Goal: Navigation & Orientation: Go to known website

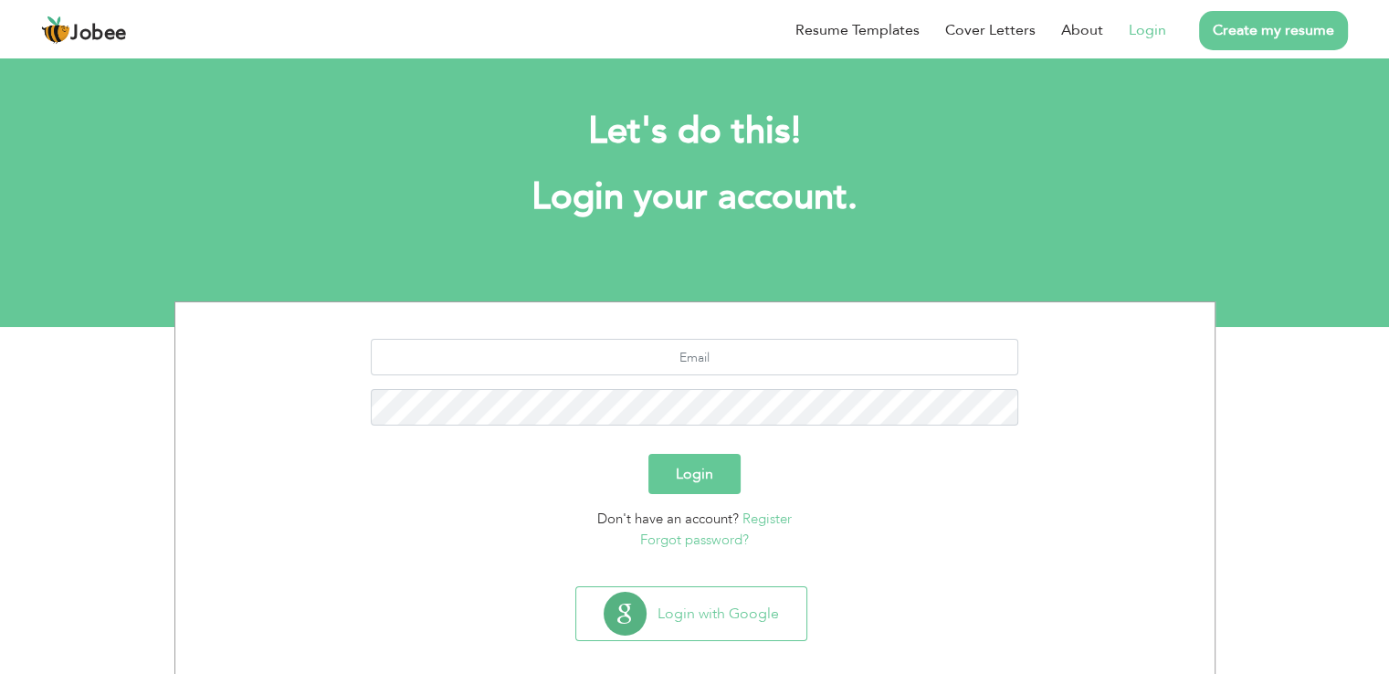
click at [96, 32] on span "Jobee" at bounding box center [98, 34] width 57 height 20
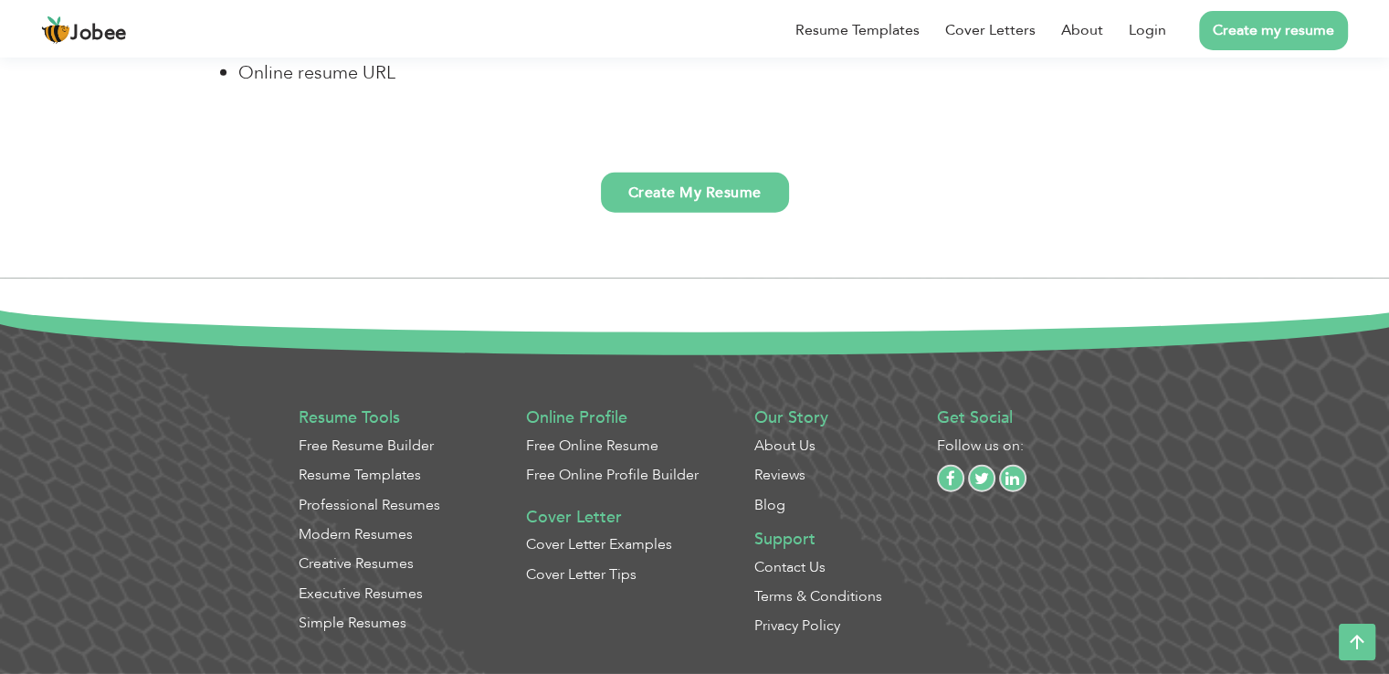
scroll to position [4691, 0]
